Goal: Task Accomplishment & Management: Complete application form

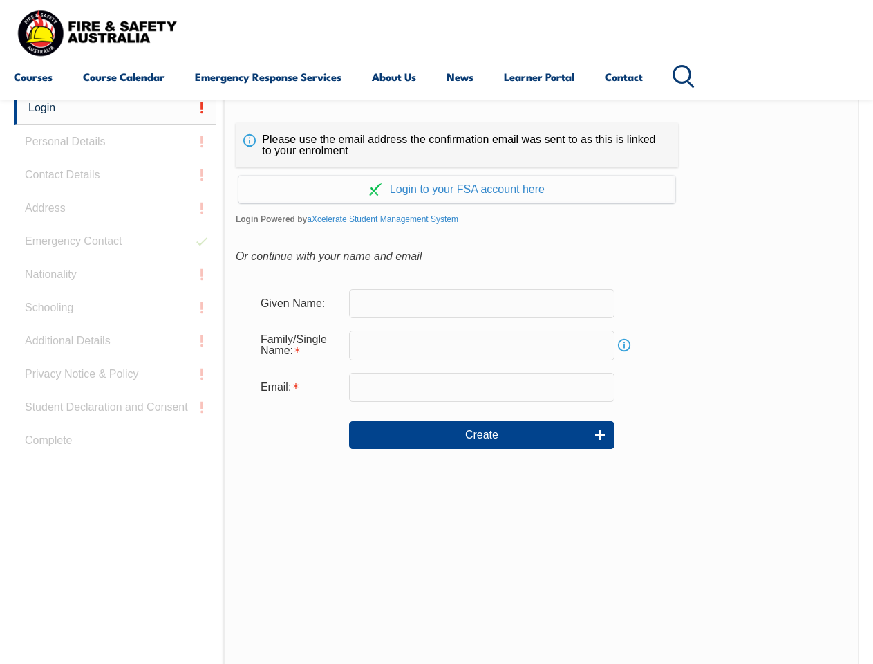
scroll to position [460, 0]
click at [436, 102] on div "Please use the email address the confirmation email was sent to as this is link…" at bounding box center [541, 381] width 636 height 580
click at [436, 377] on input "email" at bounding box center [481, 387] width 265 height 29
click at [115, 108] on link "Login" at bounding box center [115, 108] width 202 height 34
click at [115, 142] on div "Login Personal Details Contact Details Address Emergency Contact Nationality Sc…" at bounding box center [118, 436] width 209 height 691
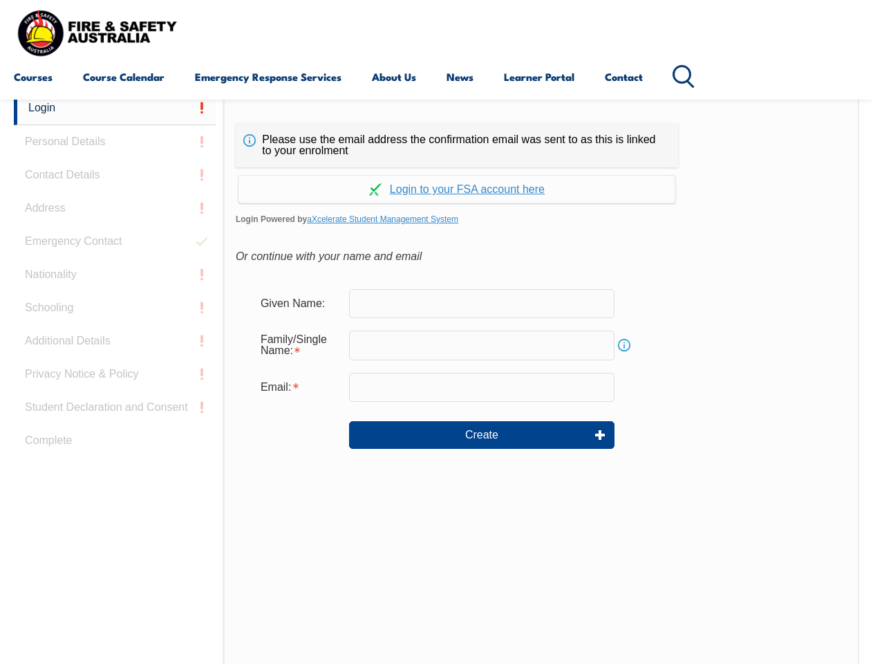
click at [115, 175] on div "Login Personal Details Contact Details Address Emergency Contact Nationality Sc…" at bounding box center [118, 436] width 209 height 691
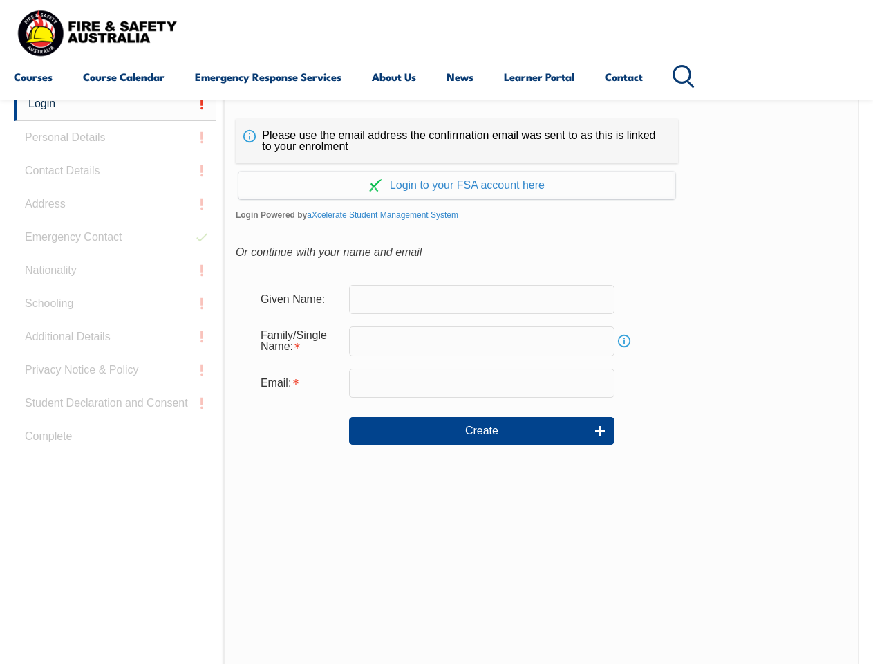
click at [115, 208] on div "Login Personal Details Contact Details Address Emergency Contact Nationality Sc…" at bounding box center [118, 432] width 209 height 691
click at [115, 241] on div "Login Personal Details Contact Details Address Emergency Contact Nationality Sc…" at bounding box center [118, 432] width 209 height 691
click at [115, 274] on div "Login Personal Details Contact Details Address Emergency Contact Nationality Sc…" at bounding box center [118, 432] width 209 height 691
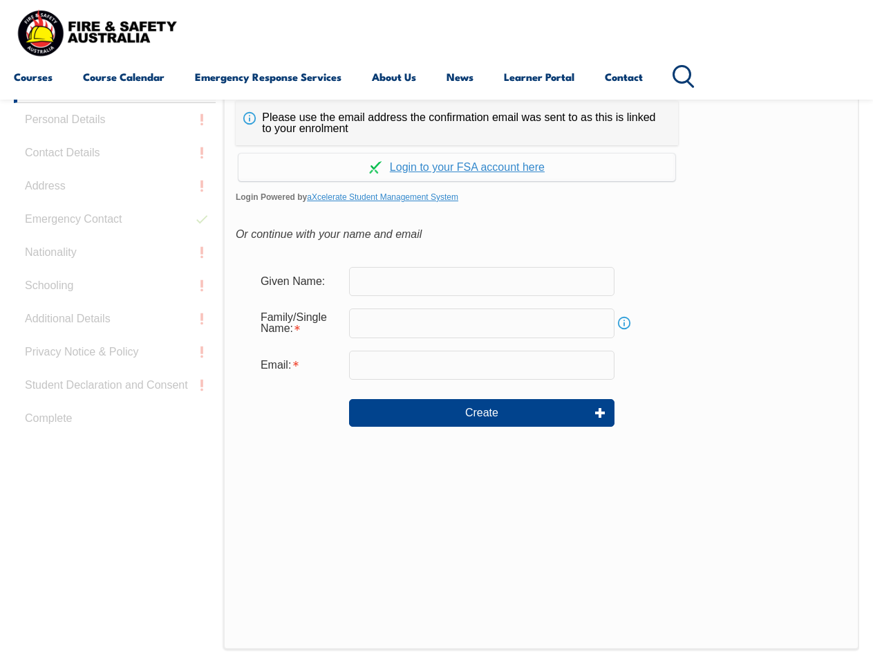
click at [115, 308] on div "Login Personal Details Contact Details Address Emergency Contact Nationality Sc…" at bounding box center [118, 414] width 209 height 691
click at [115, 341] on div "Login Personal Details Contact Details Address Emergency Contact Nationality Sc…" at bounding box center [118, 414] width 209 height 691
